Goal: Task Accomplishment & Management: Manage account settings

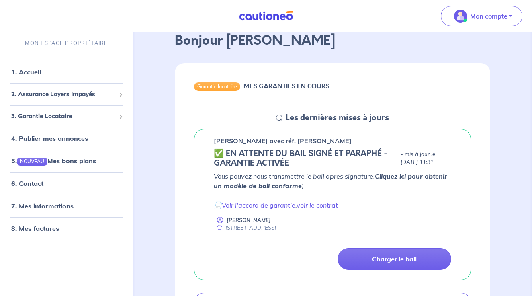
scroll to position [56, 0]
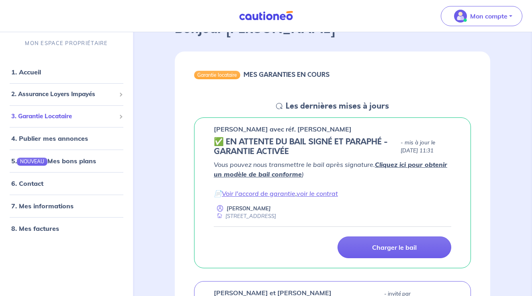
click at [58, 113] on span "3. Garantie Locataire" at bounding box center [63, 115] width 104 height 9
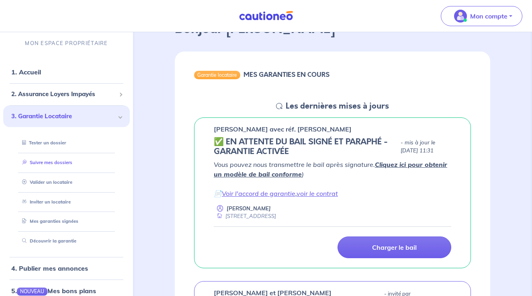
click at [61, 165] on link "Suivre mes dossiers" at bounding box center [45, 163] width 53 height 6
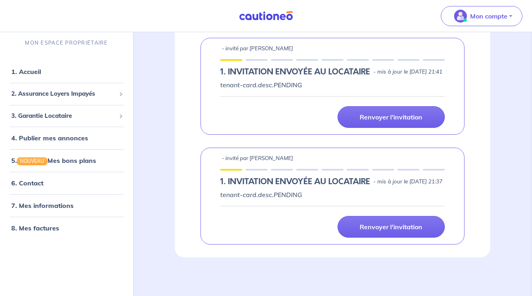
scroll to position [378, 0]
click at [86, 116] on span "3. Garantie Locataire" at bounding box center [63, 115] width 104 height 9
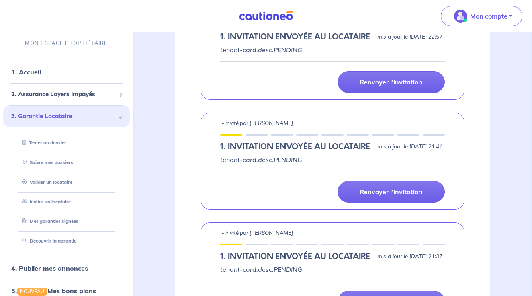
scroll to position [302, 0]
click at [65, 141] on link "Tester un dossier" at bounding box center [42, 143] width 47 height 6
click at [70, 180] on link "Valider un locataire" at bounding box center [45, 182] width 53 height 6
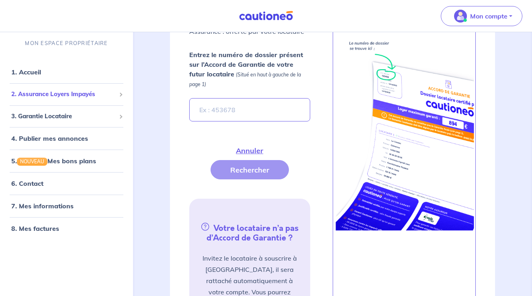
click at [63, 93] on span "2. Assurance Loyers Impayés" at bounding box center [63, 94] width 104 height 9
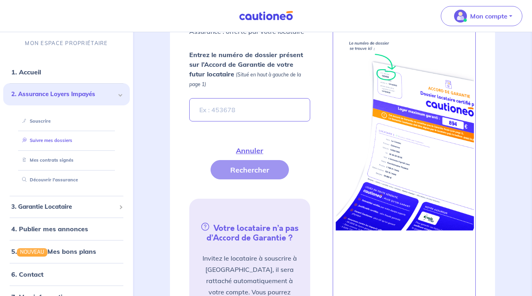
click at [52, 137] on link "Suivre mes dossiers" at bounding box center [45, 140] width 53 height 6
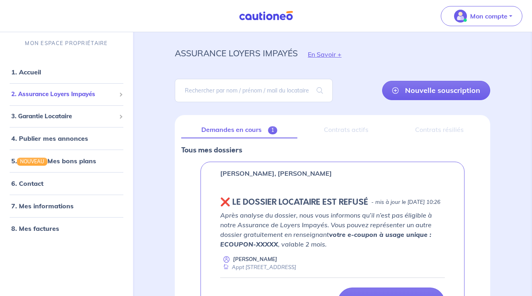
scroll to position [9, 0]
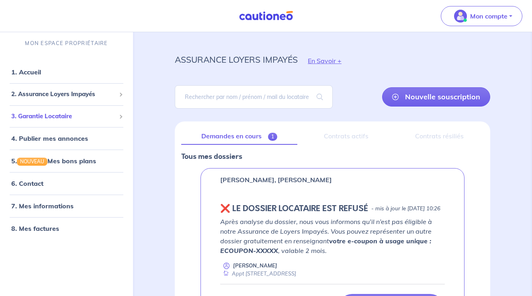
click at [41, 116] on span "3. Garantie Locataire" at bounding box center [63, 115] width 104 height 9
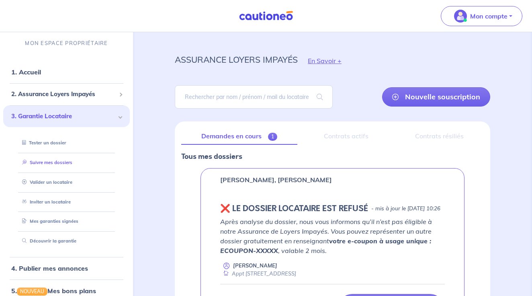
click at [49, 165] on link "Suivre mes dossiers" at bounding box center [45, 163] width 53 height 6
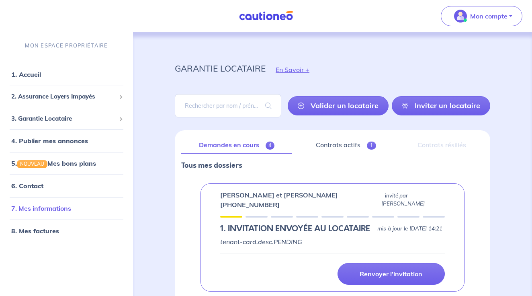
click at [69, 204] on link "7. Mes informations" at bounding box center [41, 208] width 60 height 8
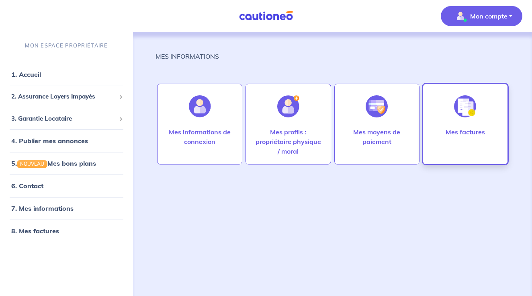
click at [442, 133] on div "Mes factures" at bounding box center [465, 144] width 52 height 35
